Goal: Information Seeking & Learning: Learn about a topic

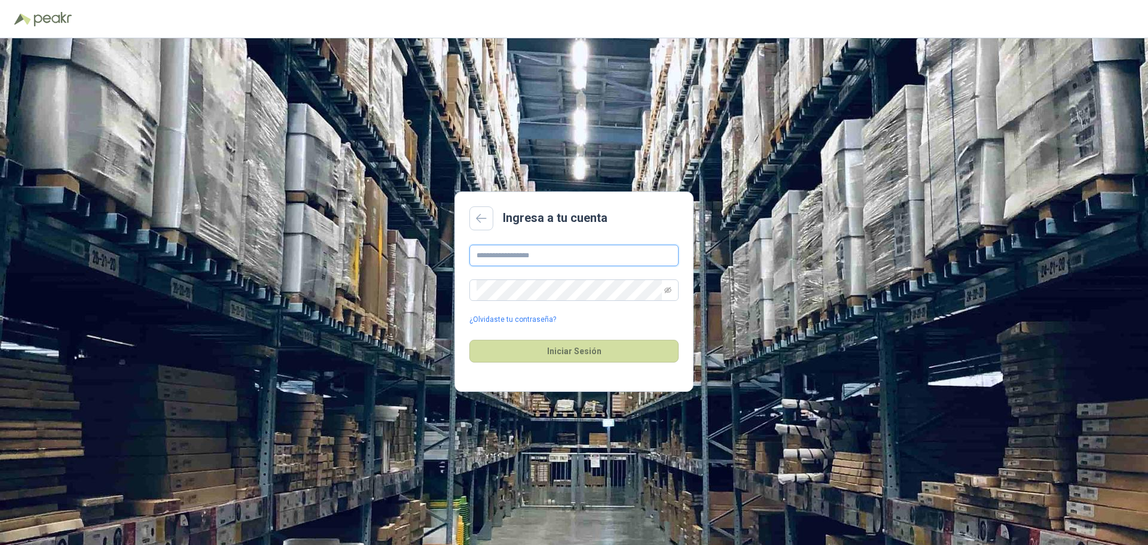
click at [508, 258] on input "text" at bounding box center [574, 256] width 209 height 22
type input "**********"
click at [515, 343] on button "Iniciar Sesión" at bounding box center [574, 351] width 209 height 23
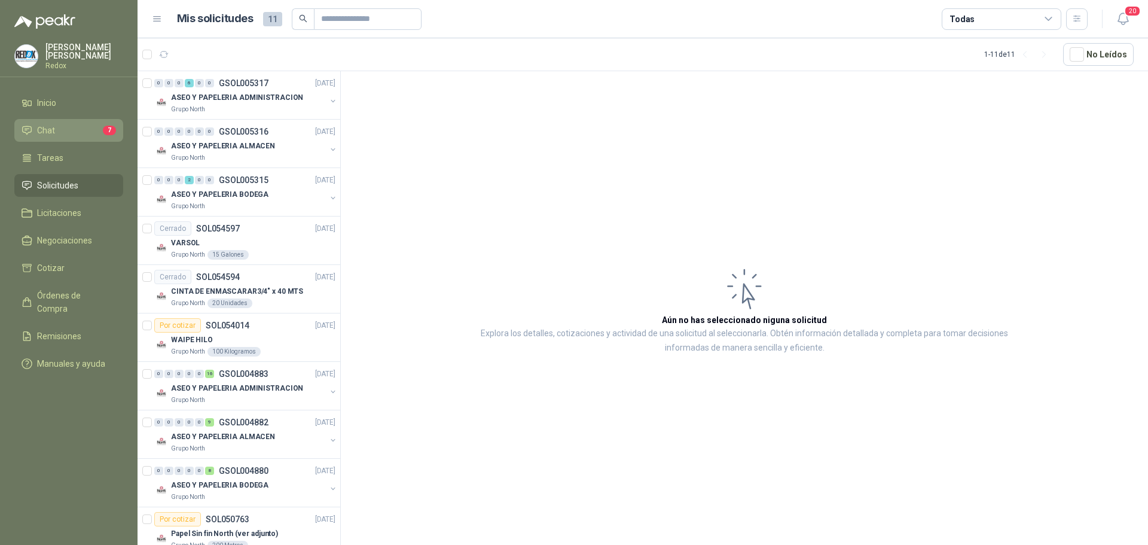
click at [62, 119] on link "Chat 7" at bounding box center [68, 130] width 109 height 23
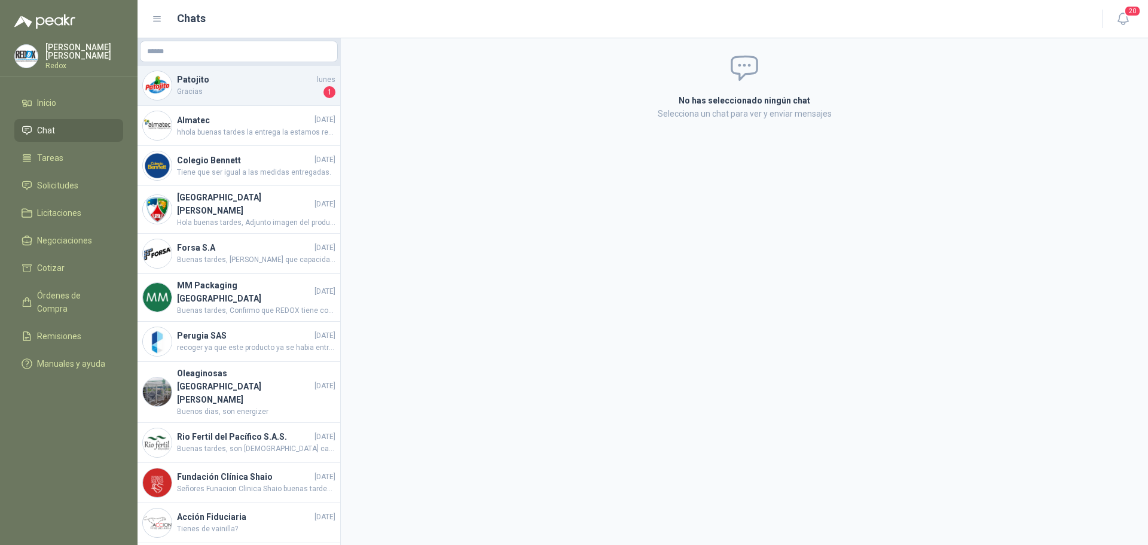
click at [173, 89] on div "Patojito [DATE] Gracias 1" at bounding box center [239, 86] width 203 height 40
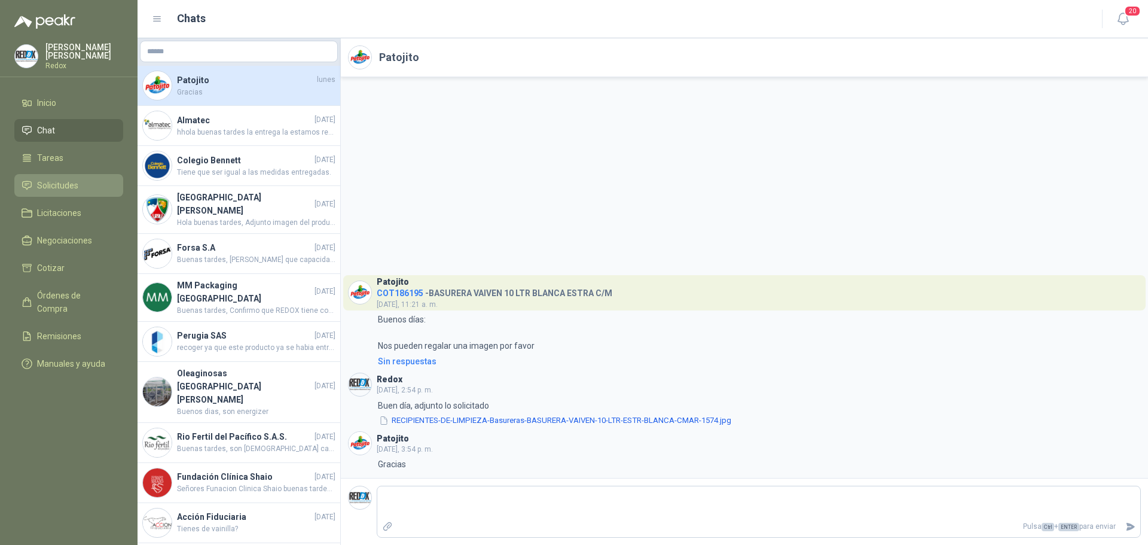
click at [64, 185] on span "Solicitudes" at bounding box center [57, 185] width 41 height 13
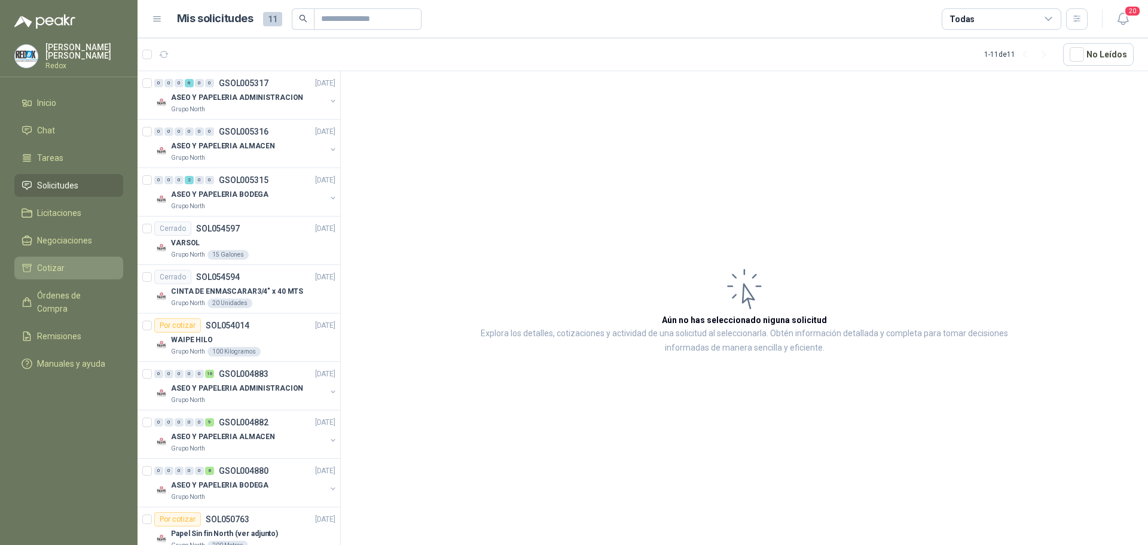
click at [56, 264] on span "Cotizar" at bounding box center [51, 267] width 28 height 13
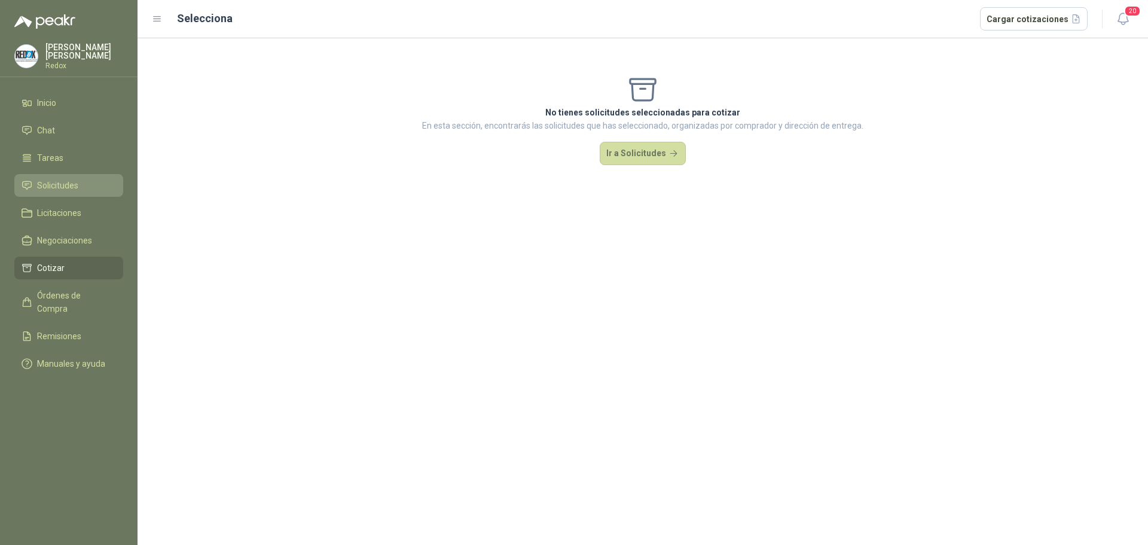
click at [56, 179] on span "Solicitudes" at bounding box center [57, 185] width 41 height 13
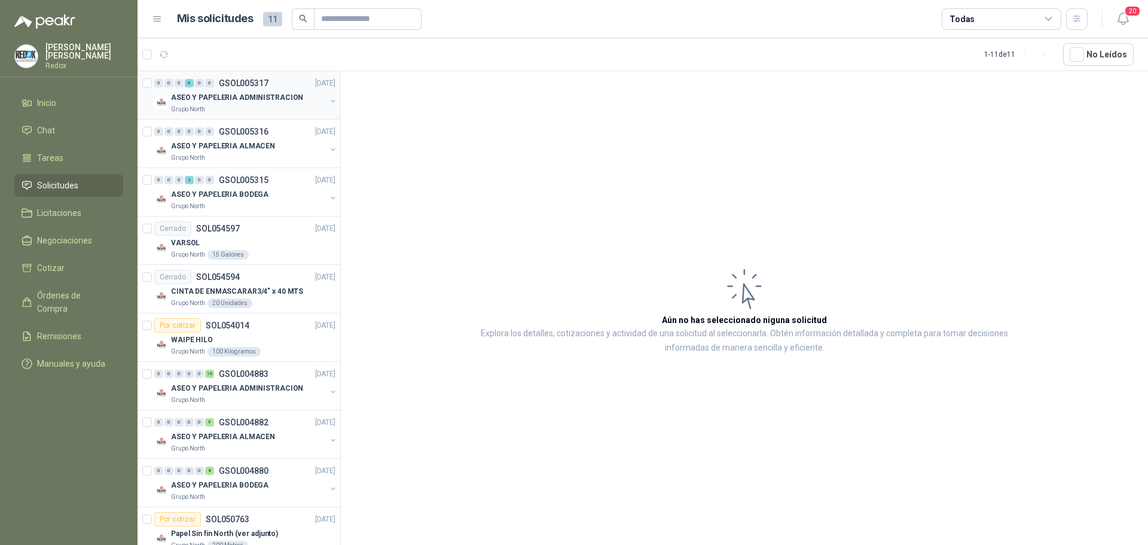
click at [212, 102] on p "ASEO Y PAPELERIA ADMINISTRACION" at bounding box center [237, 97] width 132 height 11
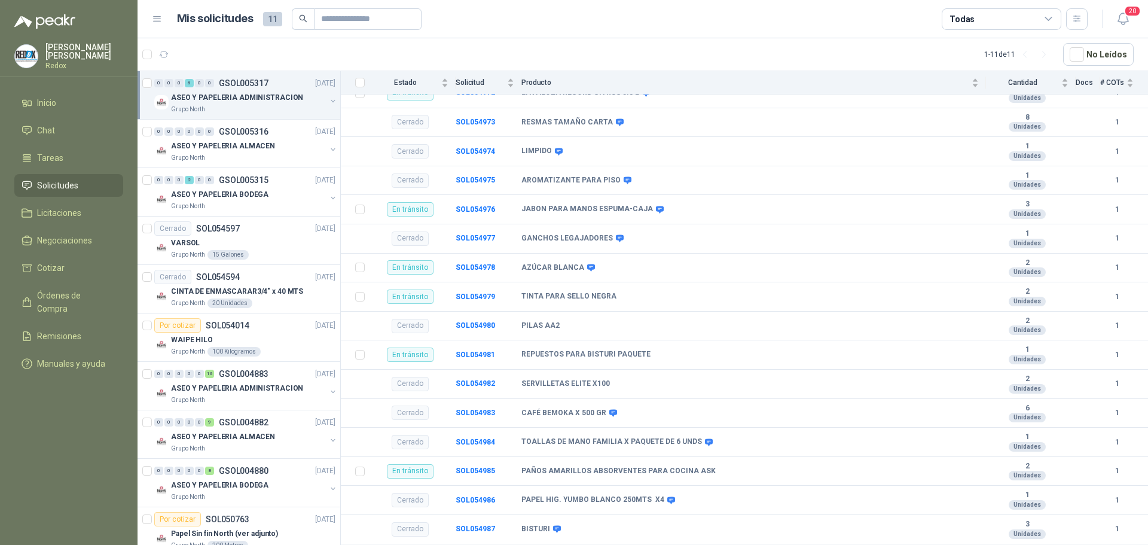
scroll to position [438, 0]
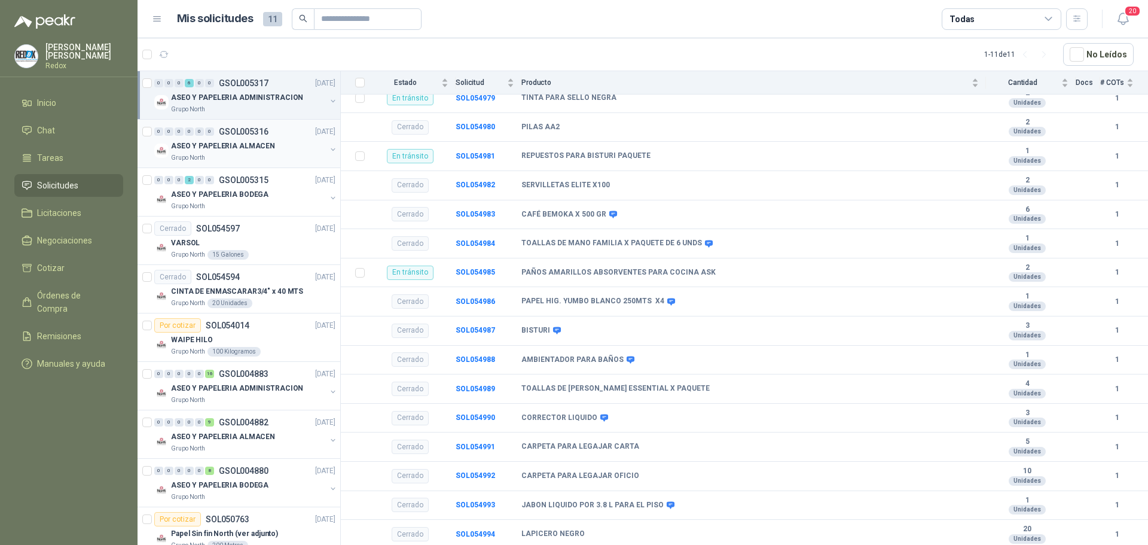
click at [194, 145] on p "ASEO Y PAPELERIA ALMACEN" at bounding box center [223, 146] width 104 height 11
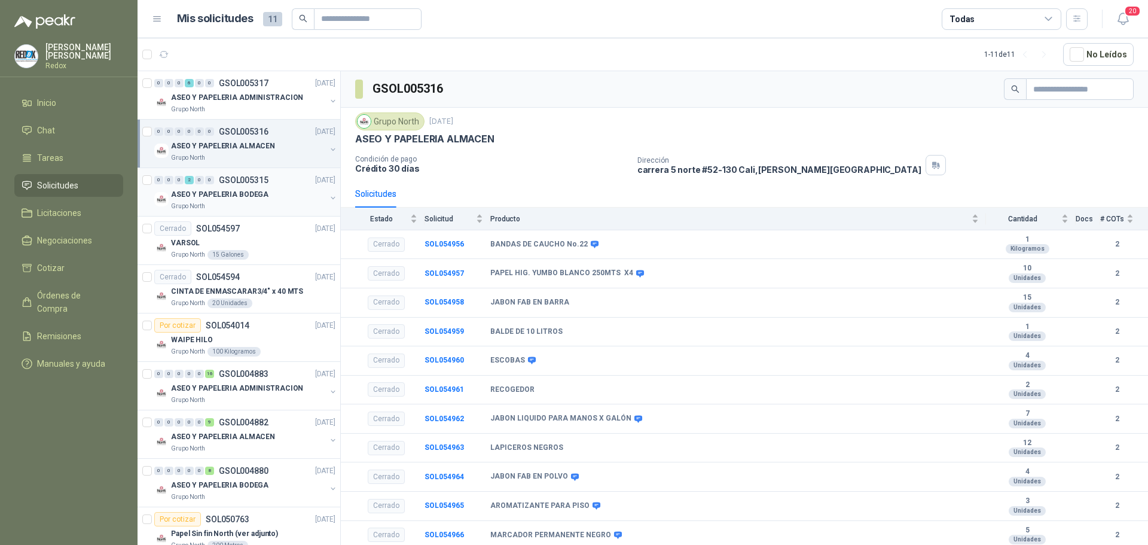
click at [202, 189] on p "ASEO Y PAPELERIA BODEGA" at bounding box center [219, 194] width 97 height 11
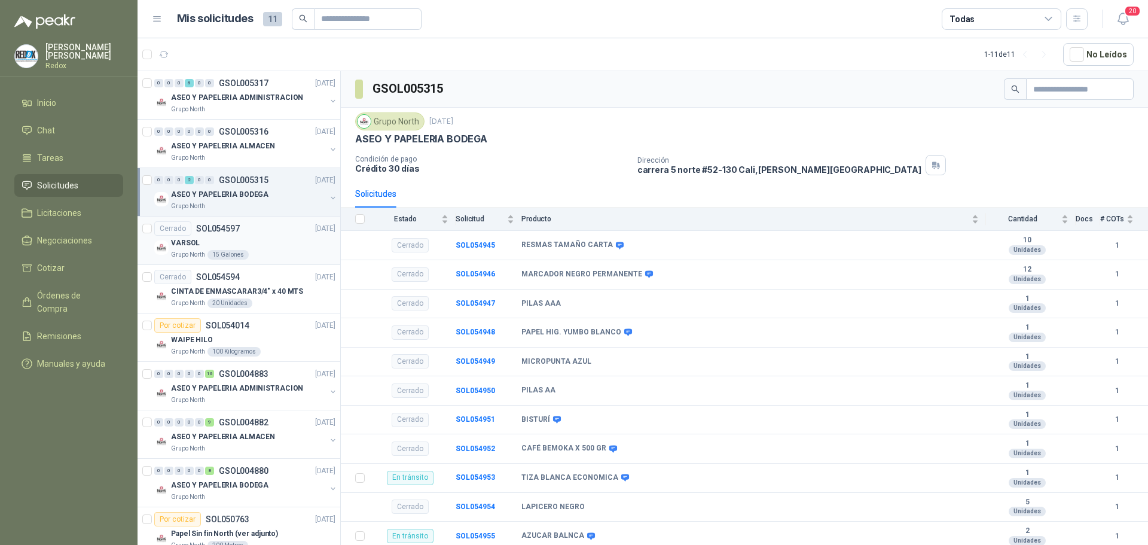
click at [210, 228] on p "SOL054597" at bounding box center [218, 228] width 44 height 8
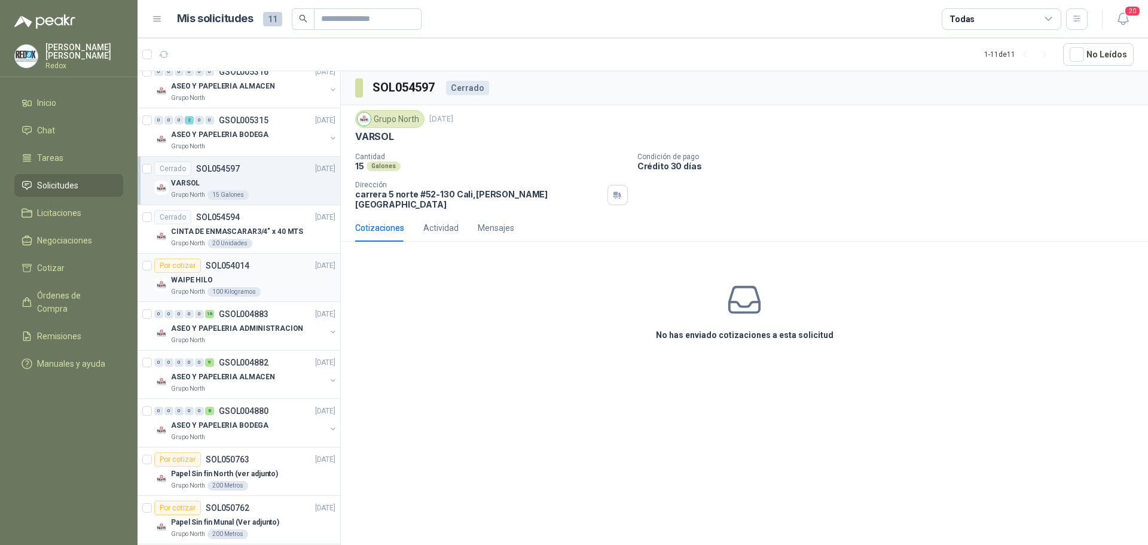
scroll to position [72, 0]
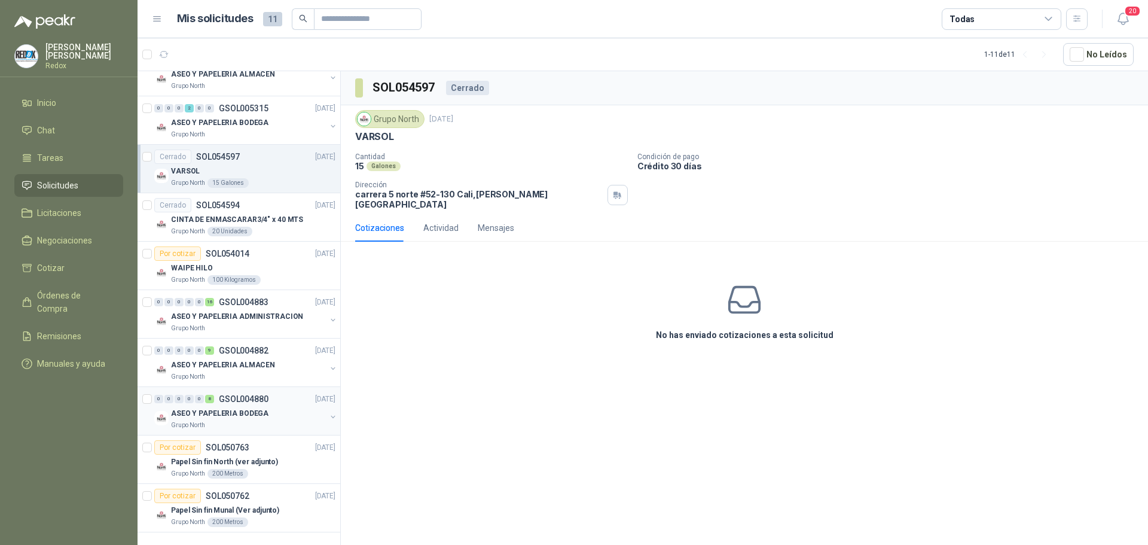
click at [211, 404] on div "0 0 0 0 0 8 GSOL004880 [DATE]" at bounding box center [246, 399] width 184 height 14
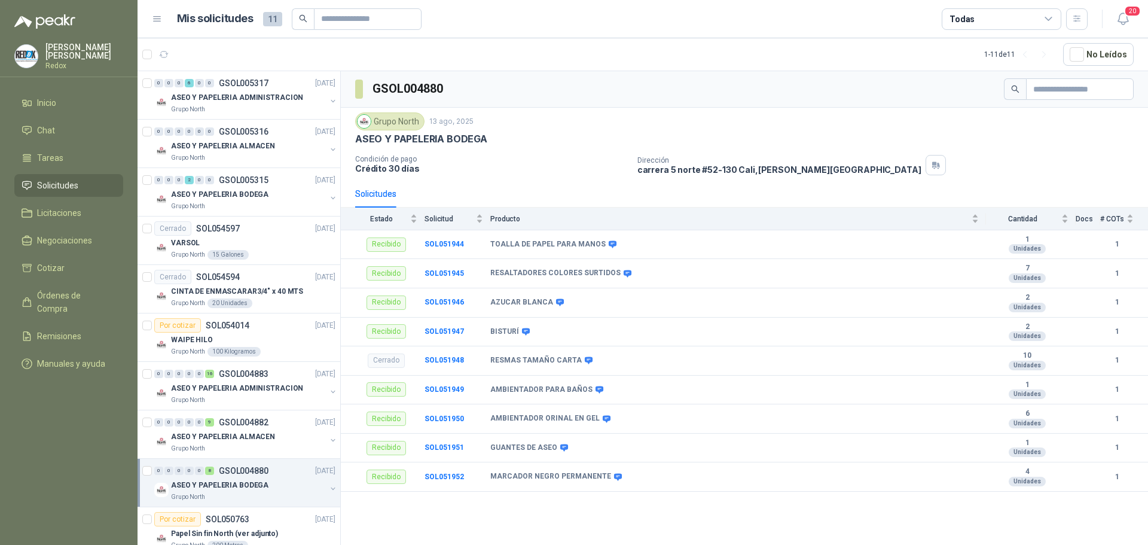
click at [270, 19] on span "11" at bounding box center [272, 19] width 19 height 14
drag, startPoint x: 213, startPoint y: 22, endPoint x: 206, endPoint y: 23, distance: 6.6
click at [213, 23] on h1 "Mis solicitudes" at bounding box center [215, 18] width 77 height 17
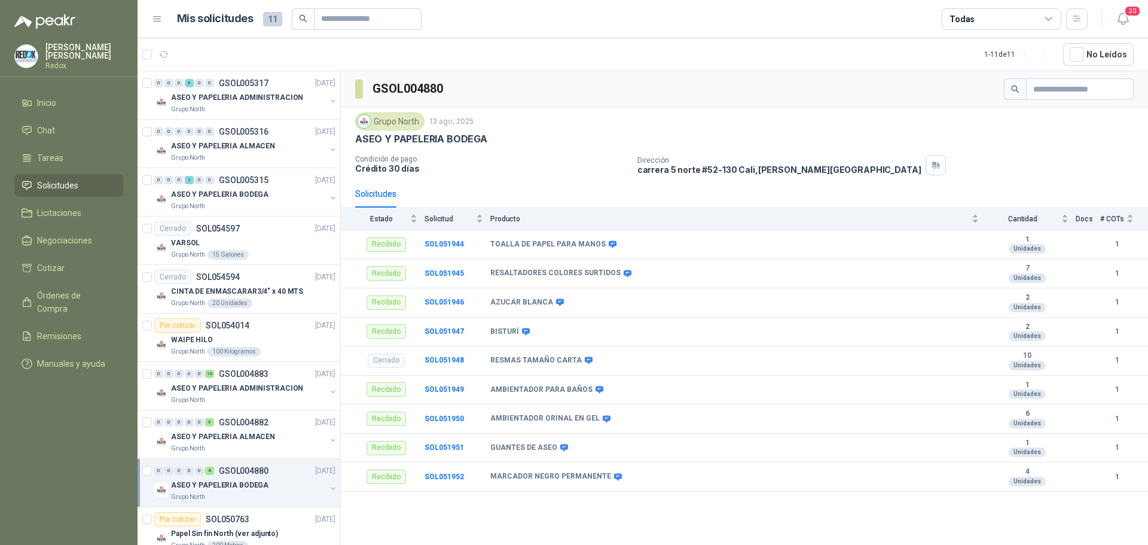
click at [156, 20] on icon at bounding box center [157, 19] width 11 height 11
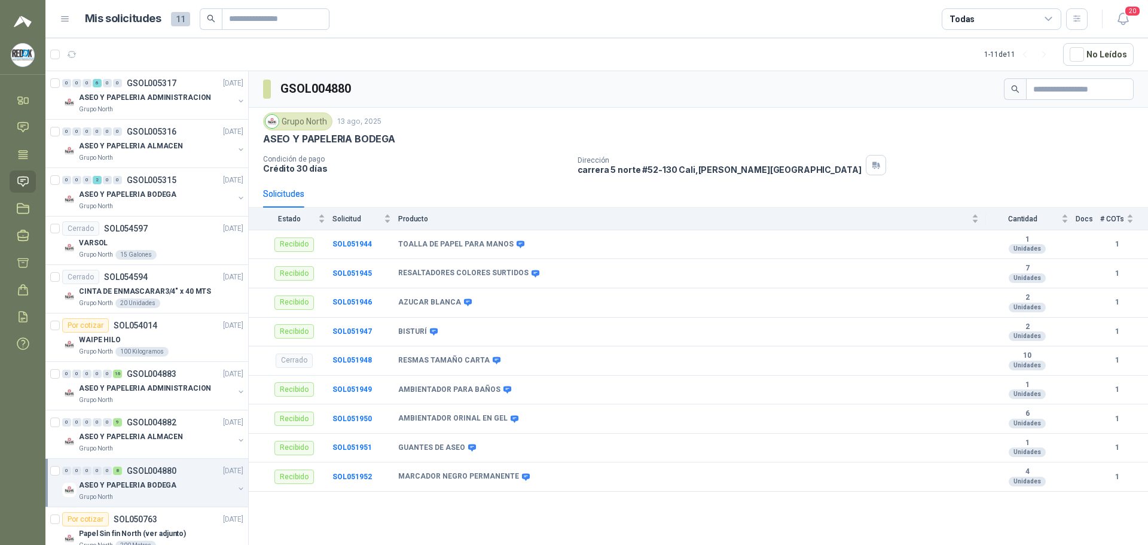
click at [72, 18] on div "Mis solicitudes 11 Todas" at bounding box center [574, 19] width 1028 height 22
click at [68, 18] on icon at bounding box center [65, 19] width 11 height 11
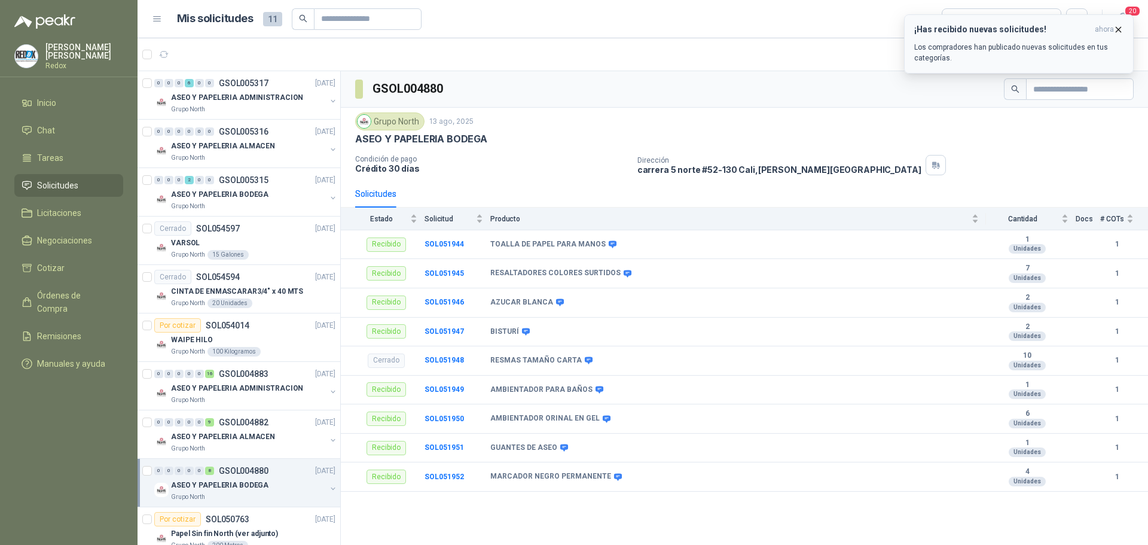
click at [1064, 50] on p "Los compradores han publicado nuevas solicitudes en tus categorías." at bounding box center [1019, 53] width 209 height 22
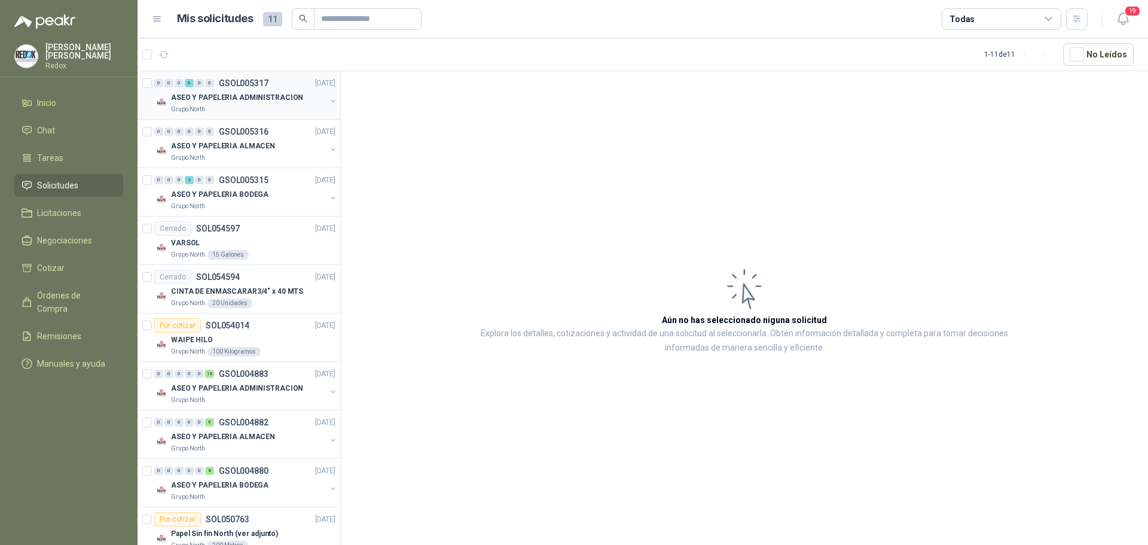
click at [211, 107] on div "Grupo North" at bounding box center [248, 110] width 155 height 10
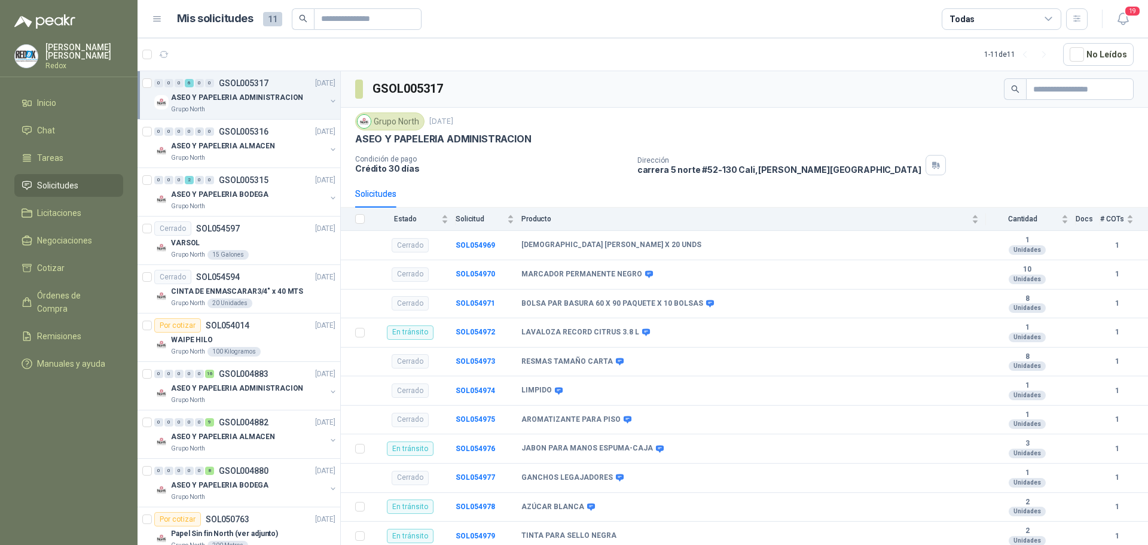
click at [68, 62] on p "Redox" at bounding box center [84, 65] width 78 height 7
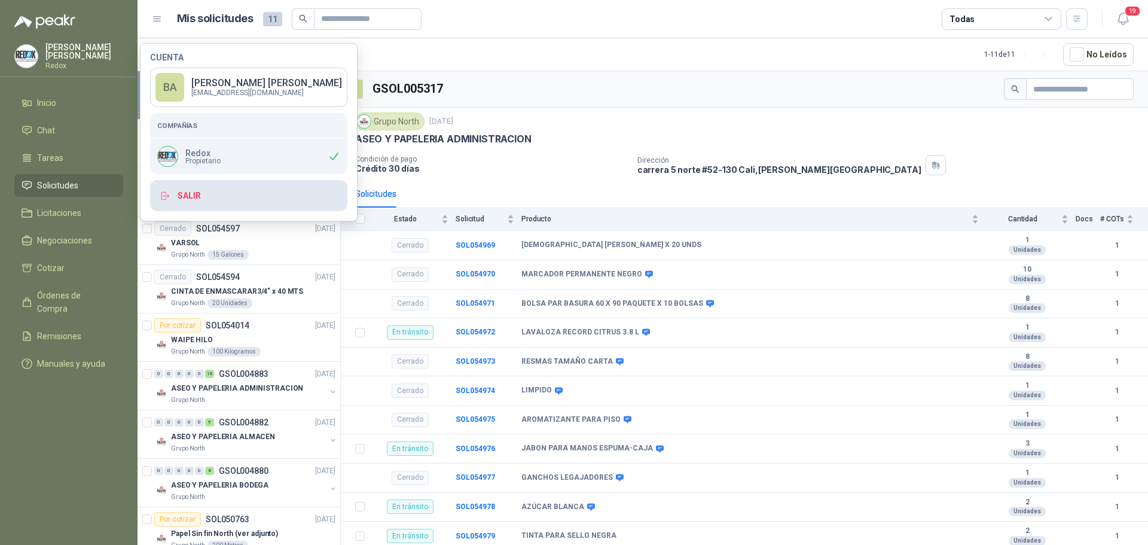
click at [193, 192] on button "Salir" at bounding box center [248, 195] width 197 height 31
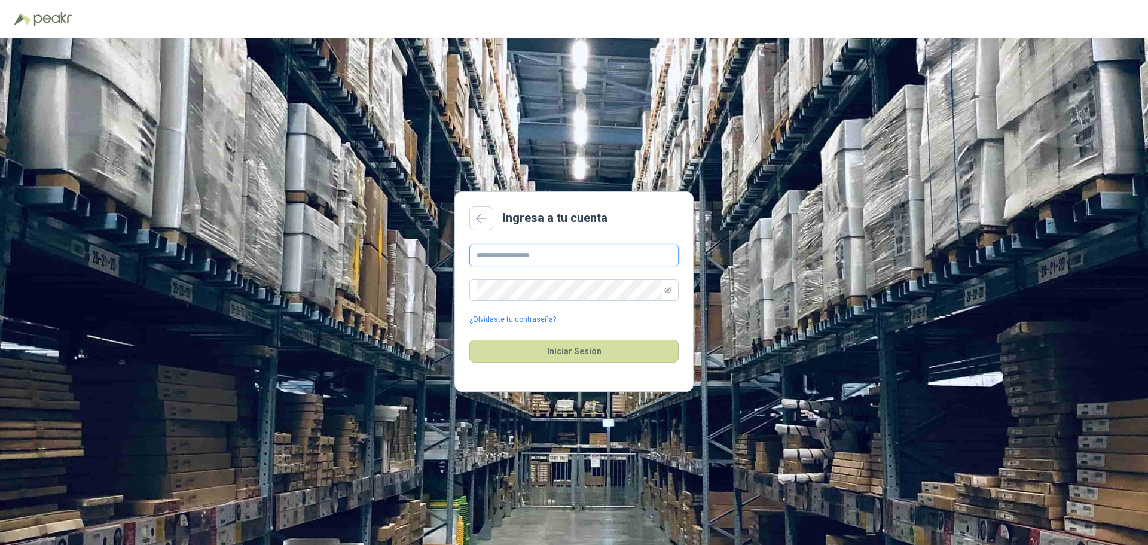
type input "**********"
